Goal: Transaction & Acquisition: Book appointment/travel/reservation

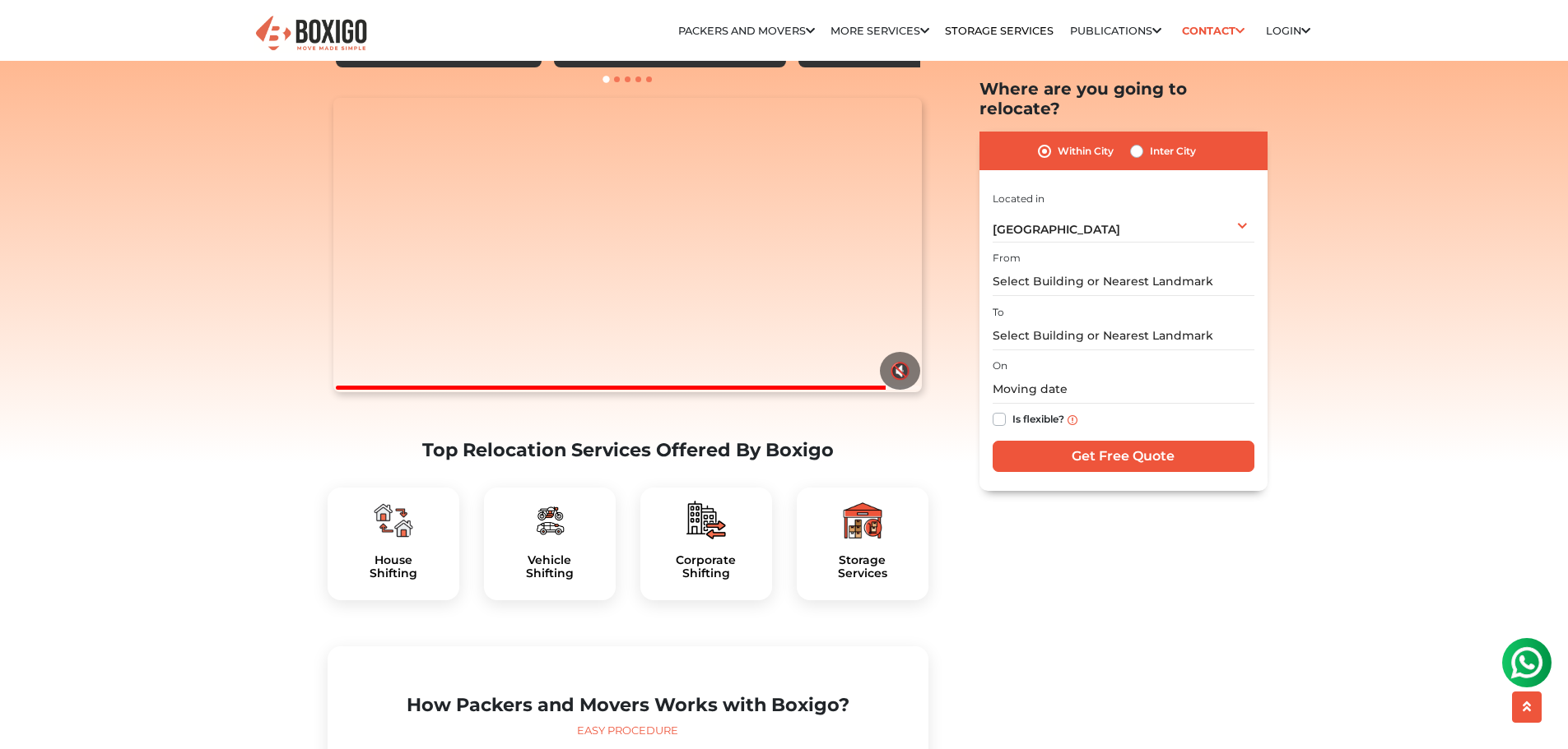
scroll to position [411, 0]
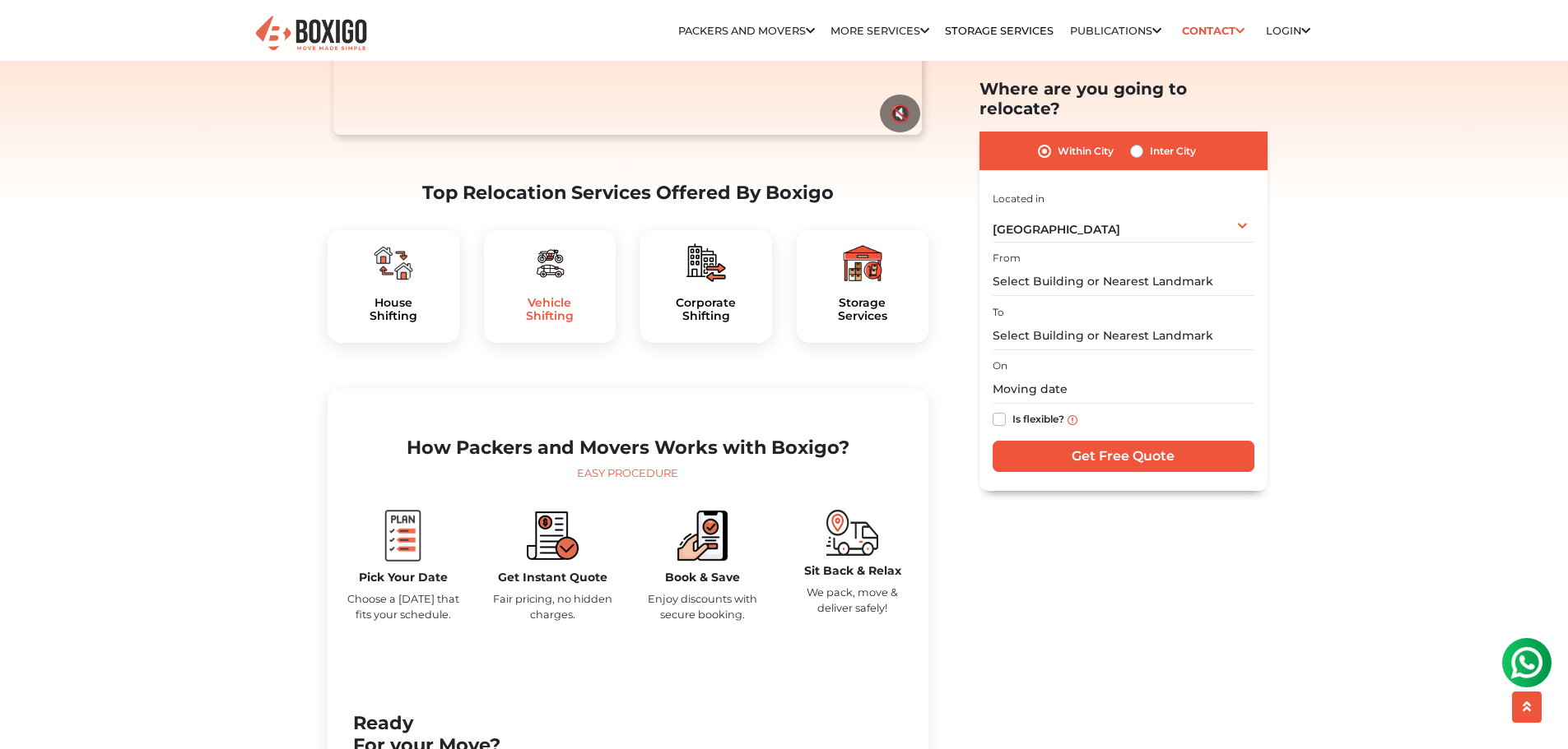
click at [548, 324] on h5 "Vehicle Shifting" at bounding box center [549, 310] width 105 height 28
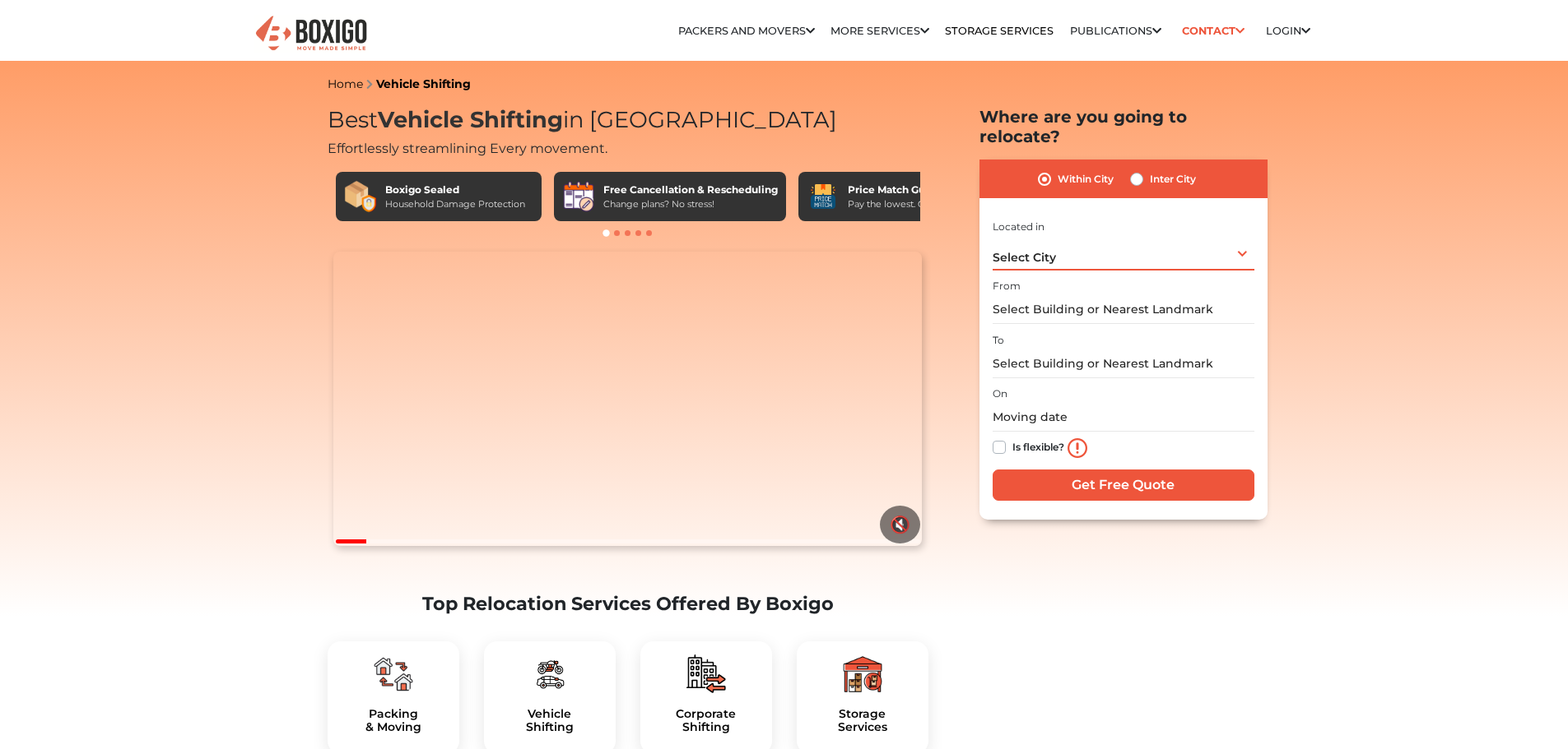
click at [1055, 242] on div "Select City Select City [GEOGRAPHIC_DATA] [GEOGRAPHIC_DATA] [GEOGRAPHIC_DATA] […" at bounding box center [1123, 253] width 261 height 35
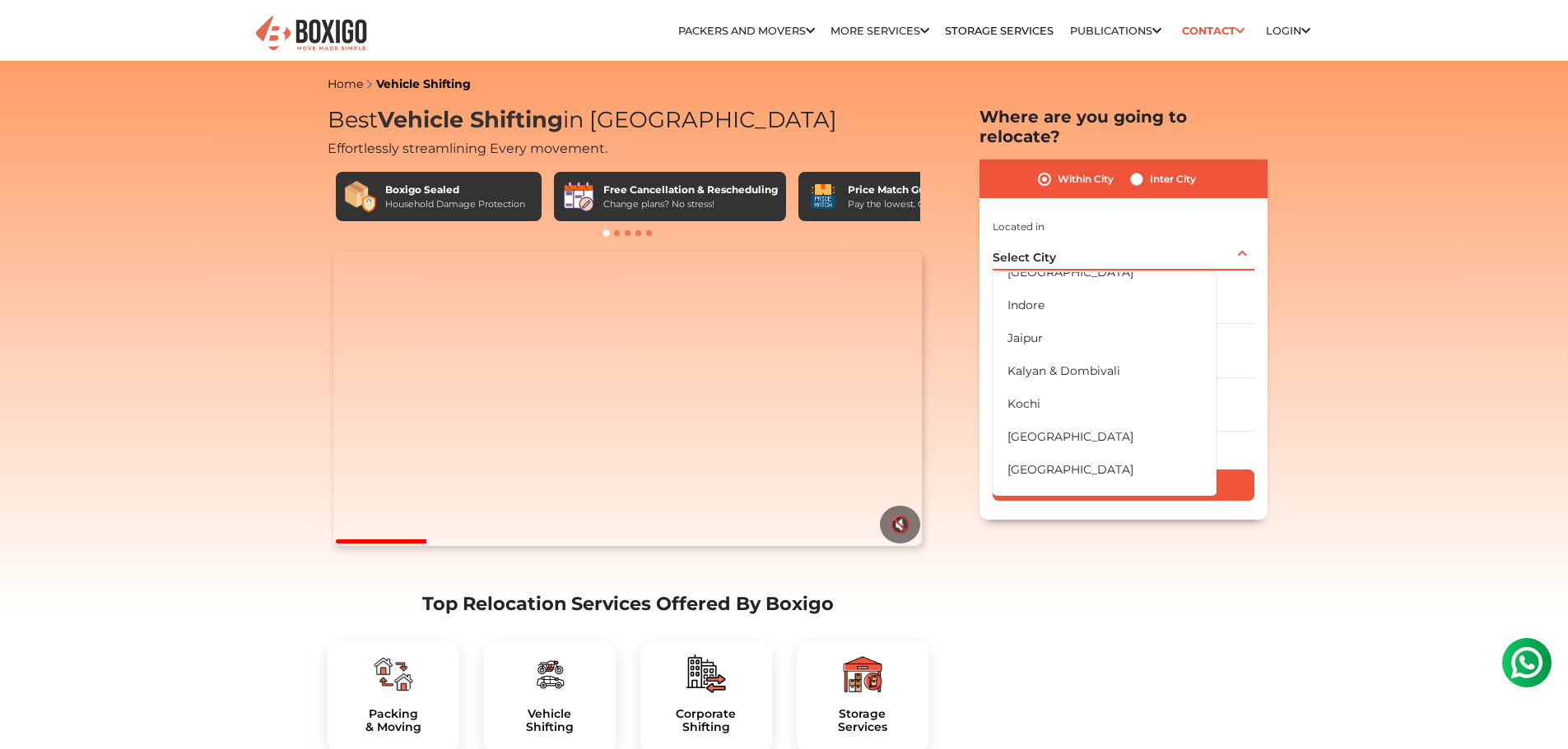
click at [1038, 256] on li "[GEOGRAPHIC_DATA]" at bounding box center [1104, 273] width 224 height 33
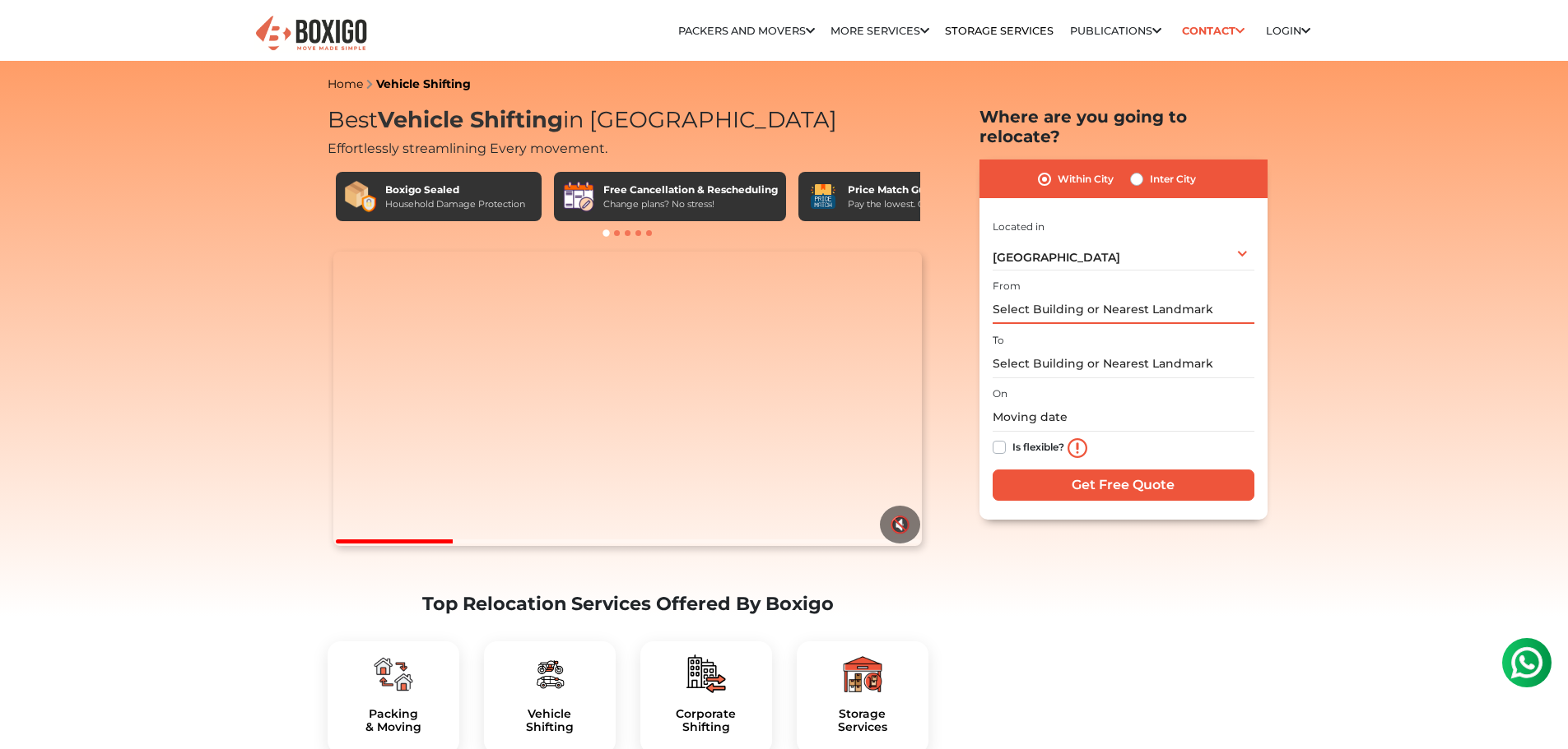
click at [1040, 295] on input "text" at bounding box center [1123, 309] width 261 height 29
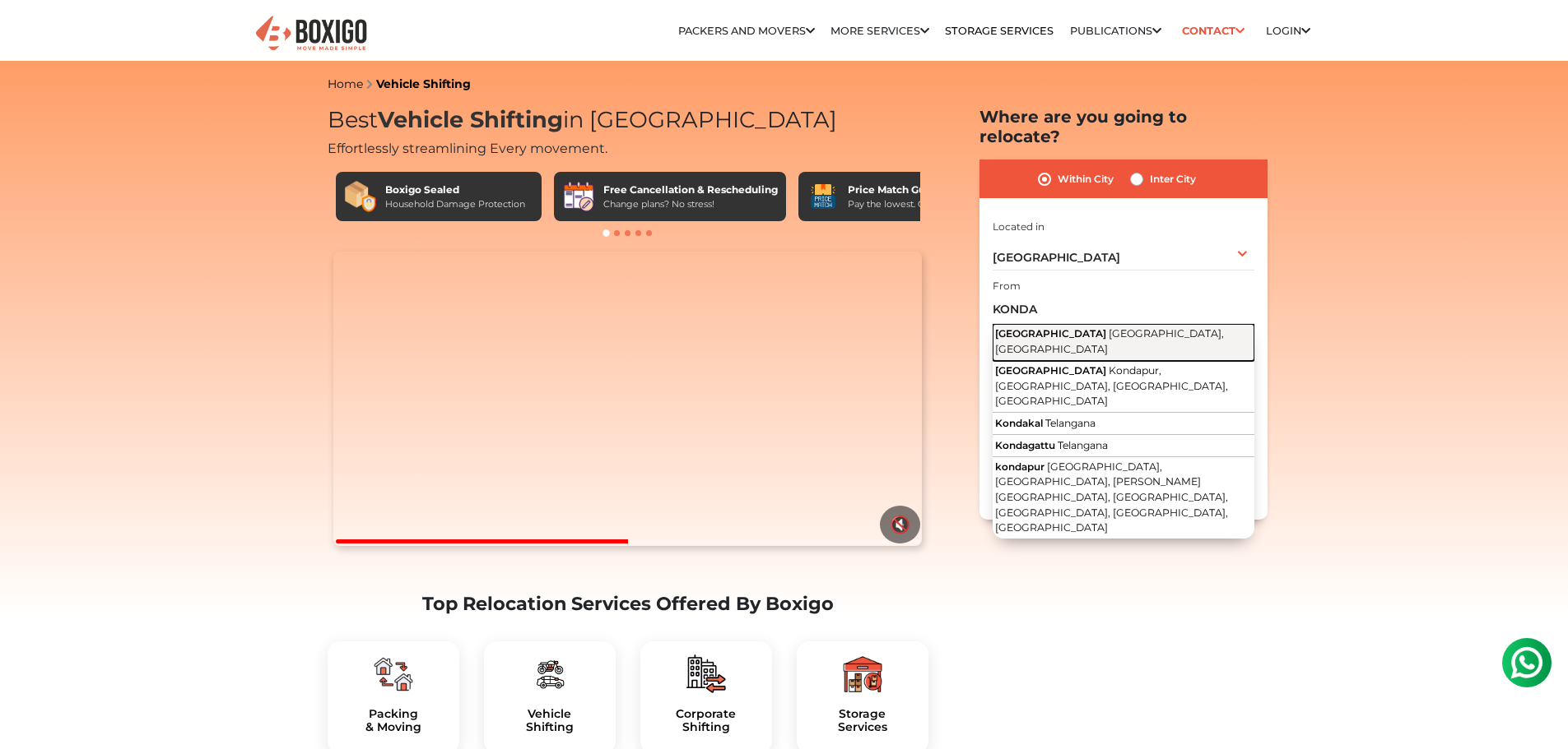
click at [1053, 327] on span "Hyderabad, Telangana" at bounding box center [1109, 341] width 228 height 28
type input "Kondapur, Hyderabad, Telangana"
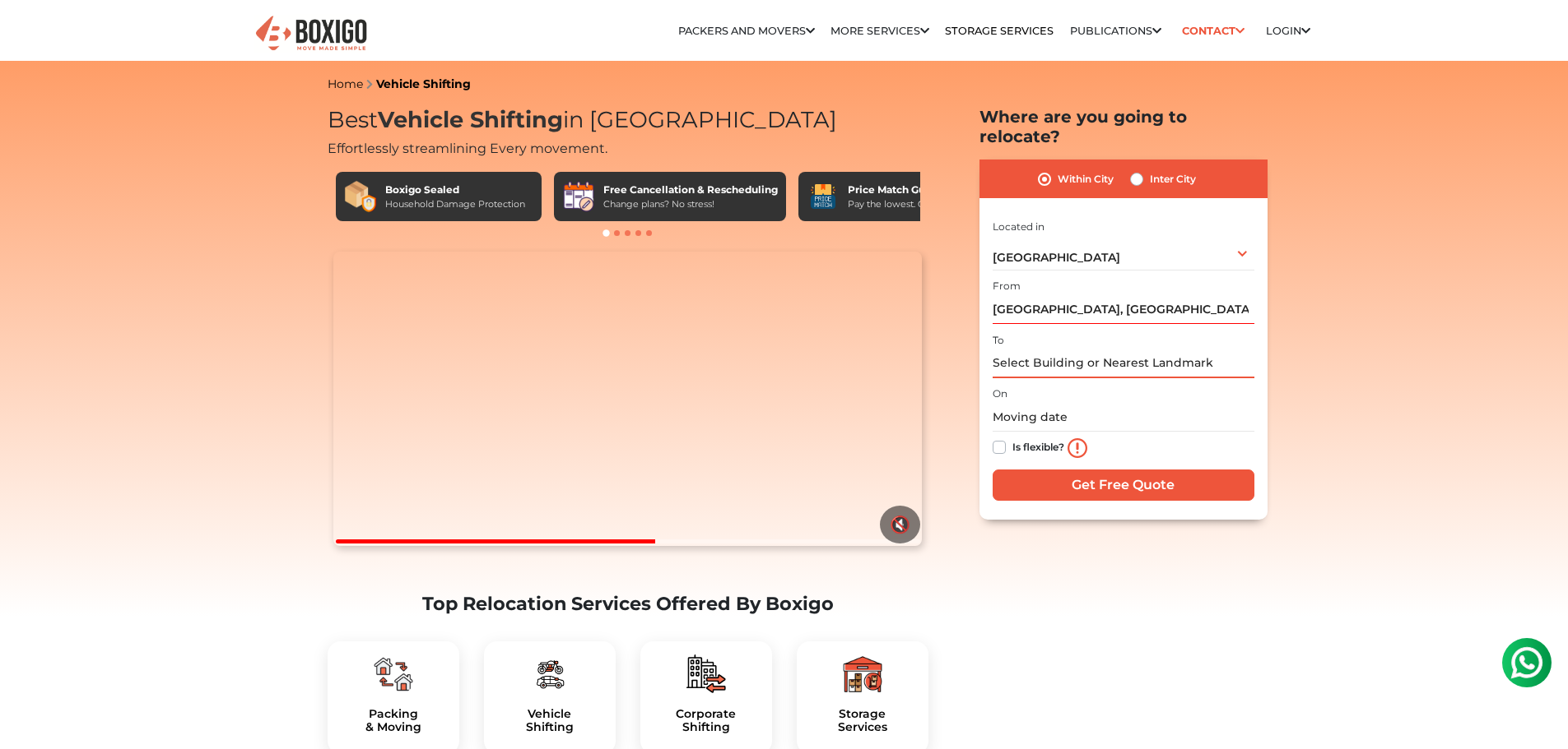
click at [1046, 350] on input "text" at bounding box center [1123, 364] width 261 height 29
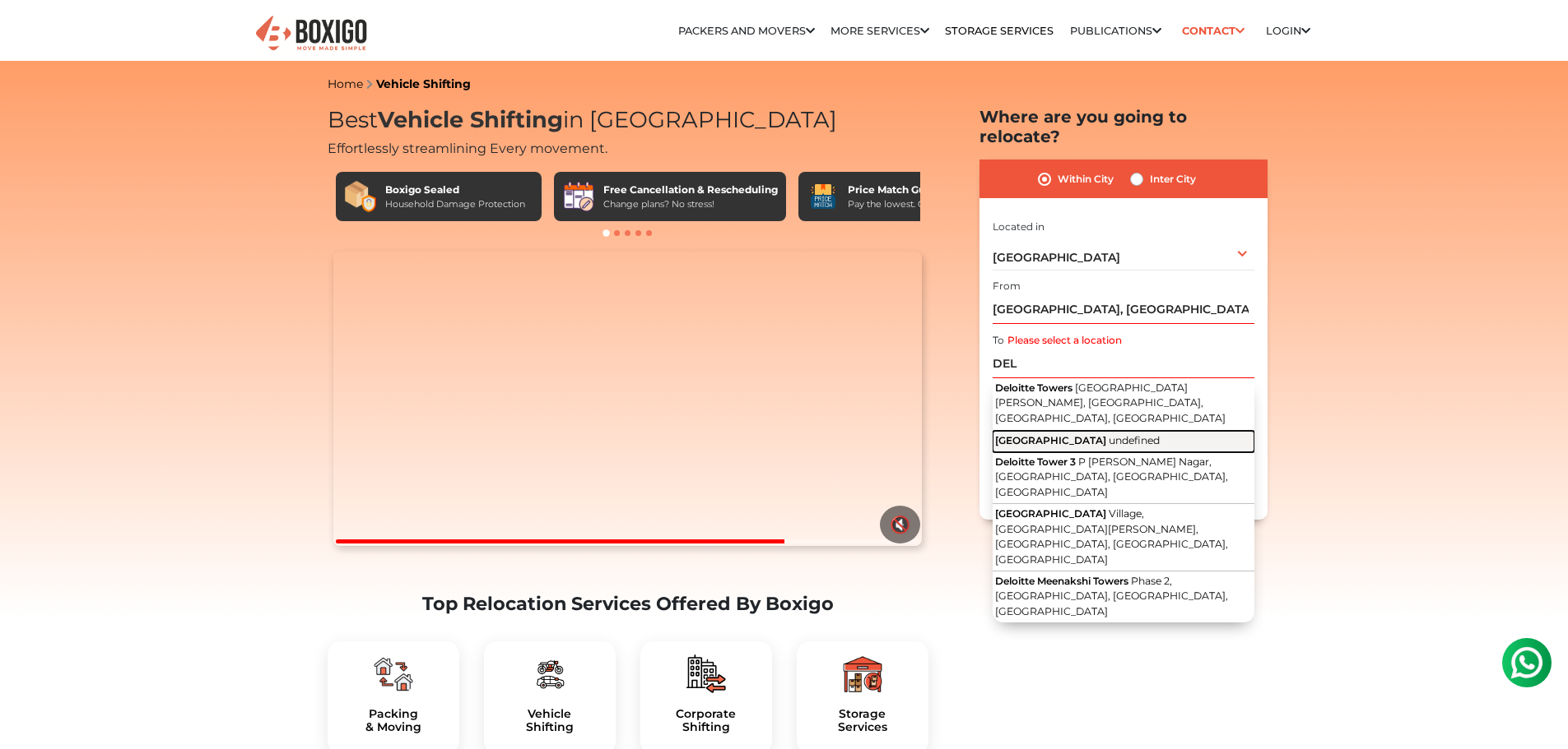
click at [1109, 434] on span "undefined" at bounding box center [1134, 440] width 51 height 12
type input "[GEOGRAPHIC_DATA]"
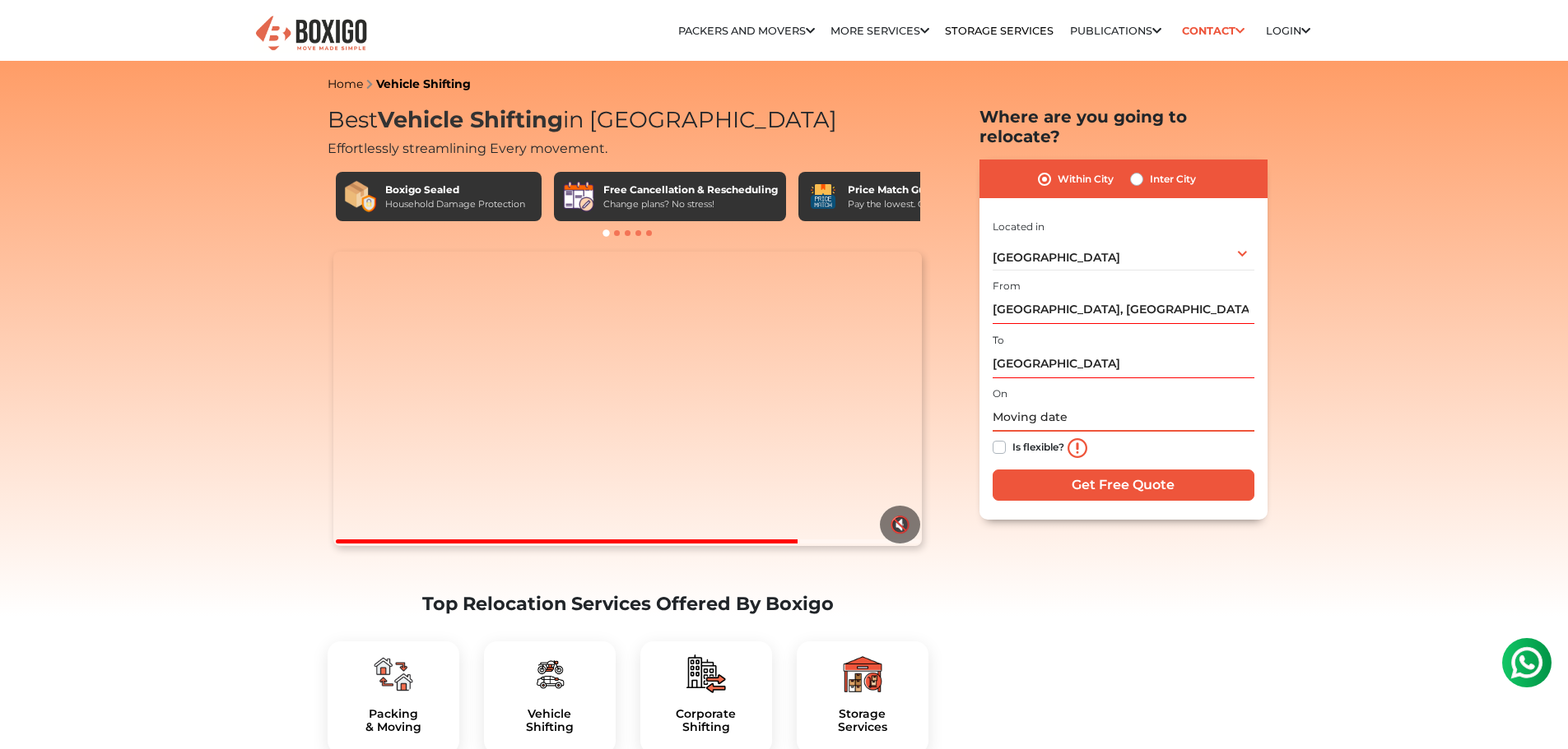
click at [1051, 403] on input "text" at bounding box center [1123, 417] width 261 height 29
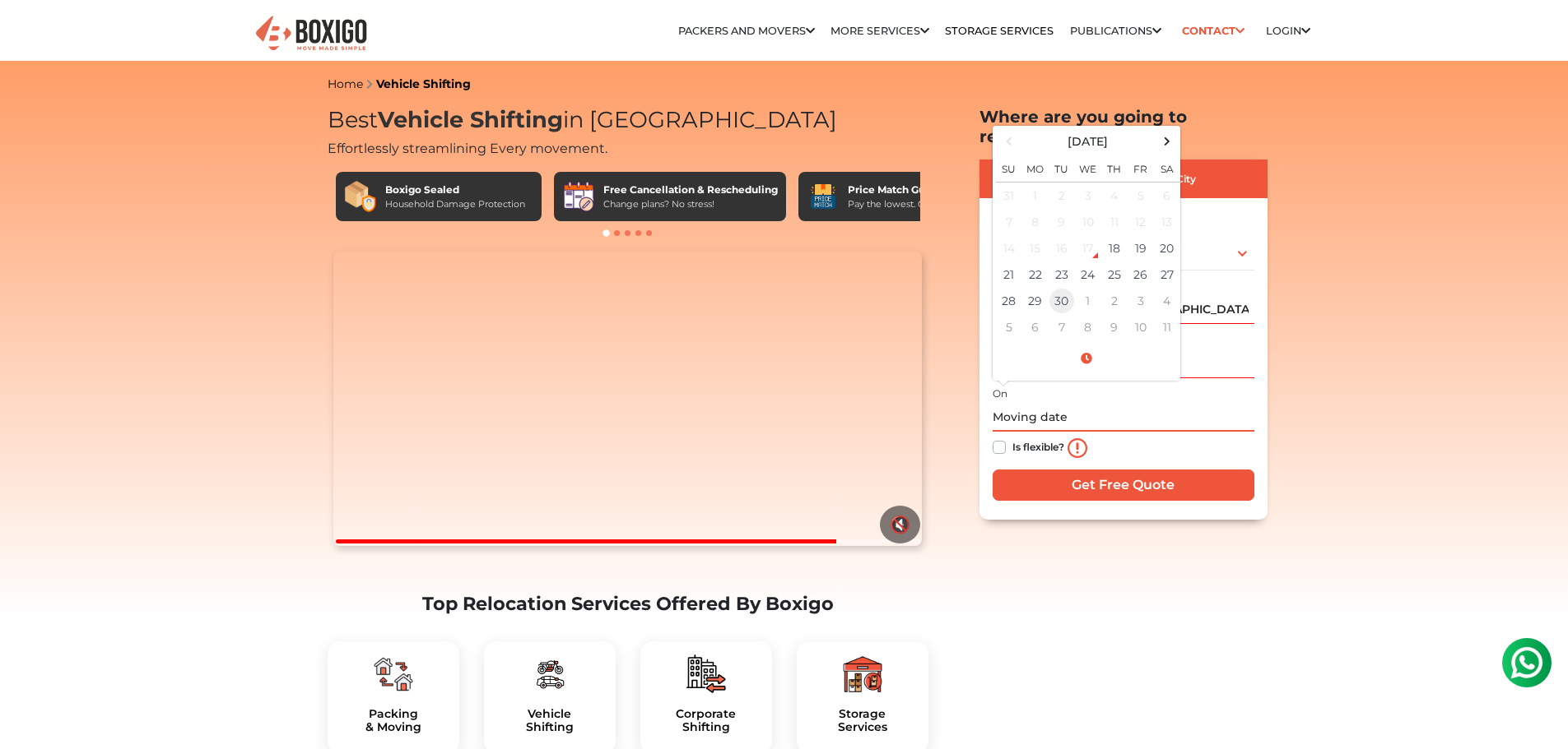
click at [1056, 288] on td "30" at bounding box center [1061, 301] width 26 height 26
type input "09/30/2025 12:00 AM"
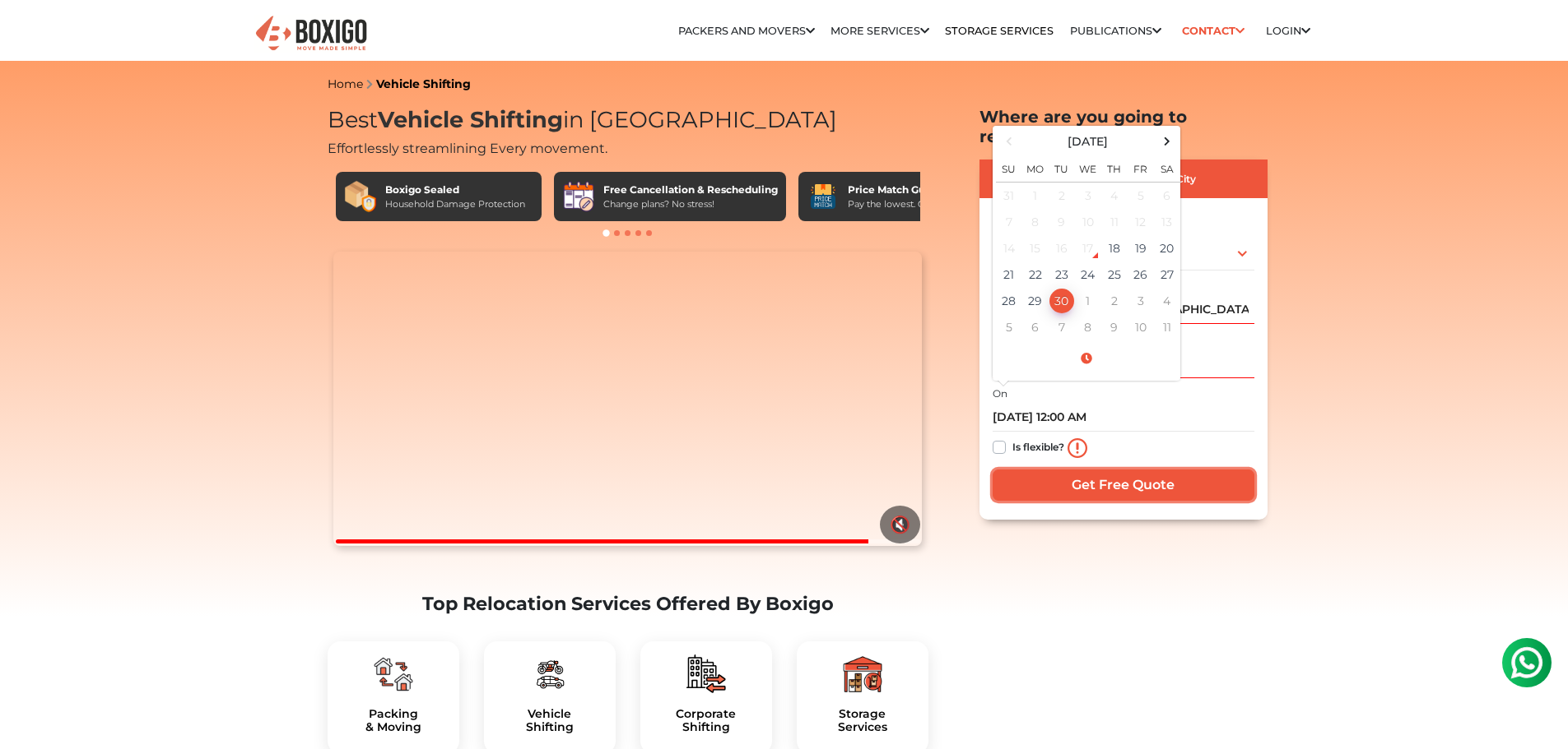
click at [1104, 470] on input "Get Free Quote" at bounding box center [1123, 485] width 261 height 31
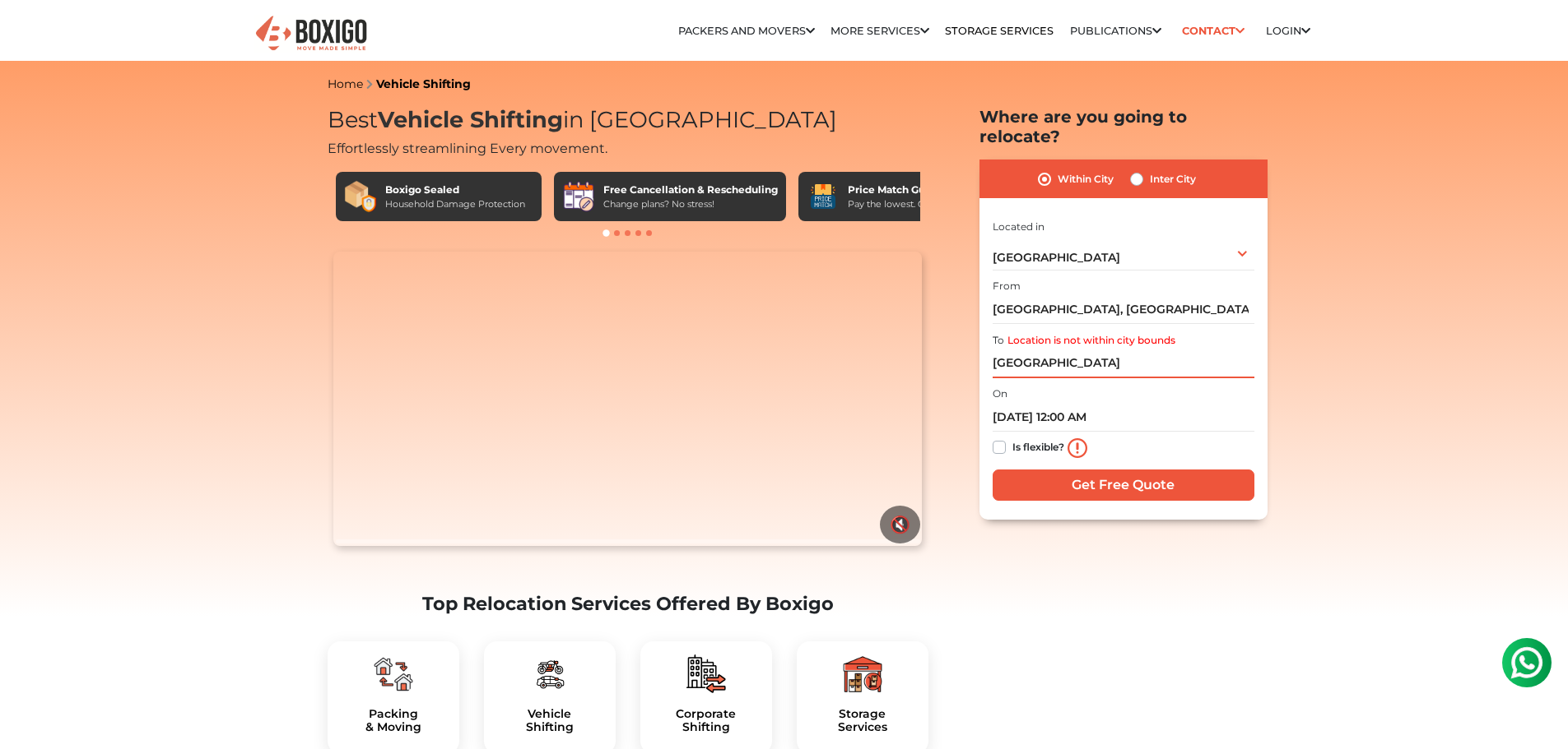
click at [1071, 350] on input "[GEOGRAPHIC_DATA]" at bounding box center [1123, 364] width 261 height 29
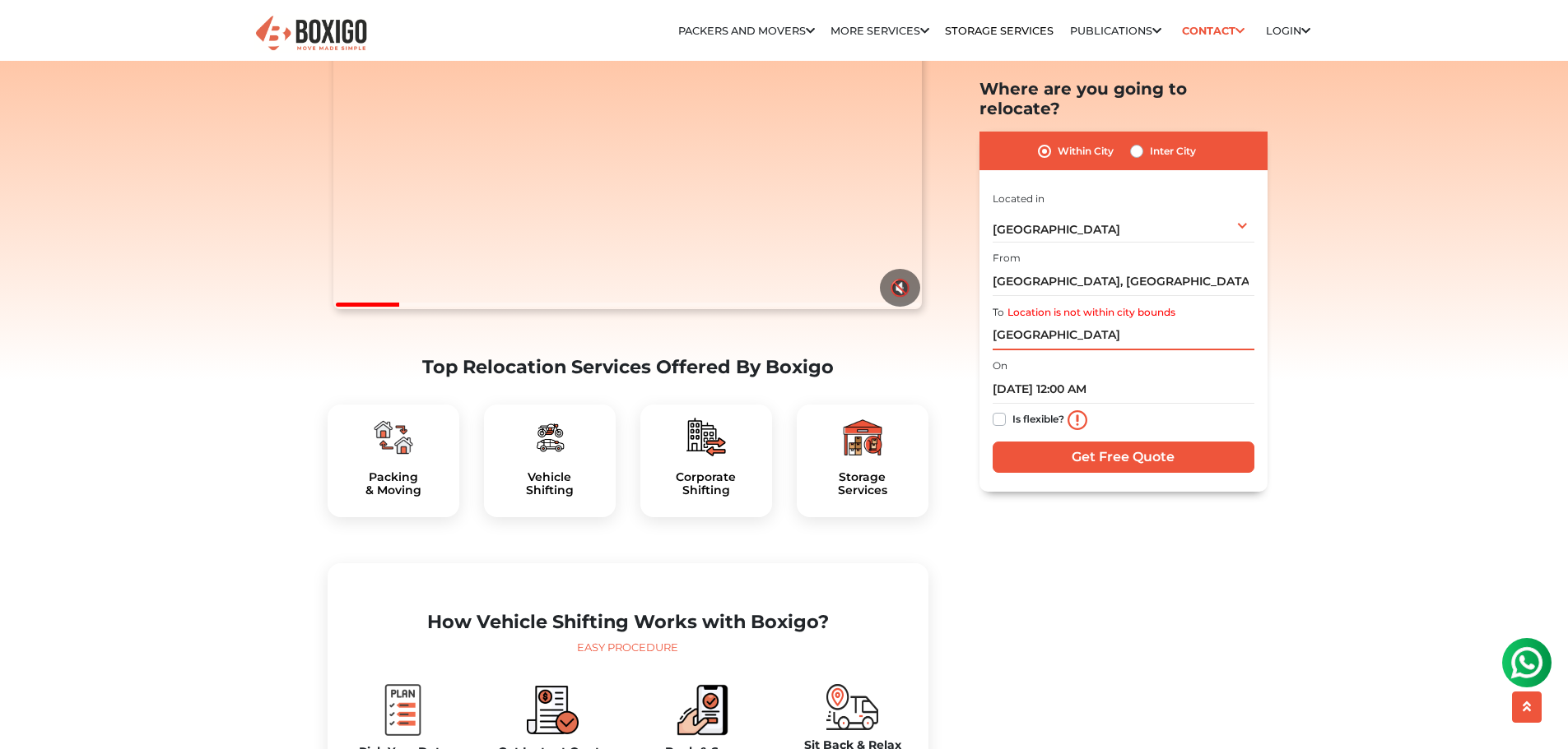
scroll to position [411, 0]
